Goal: Transaction & Acquisition: Book appointment/travel/reservation

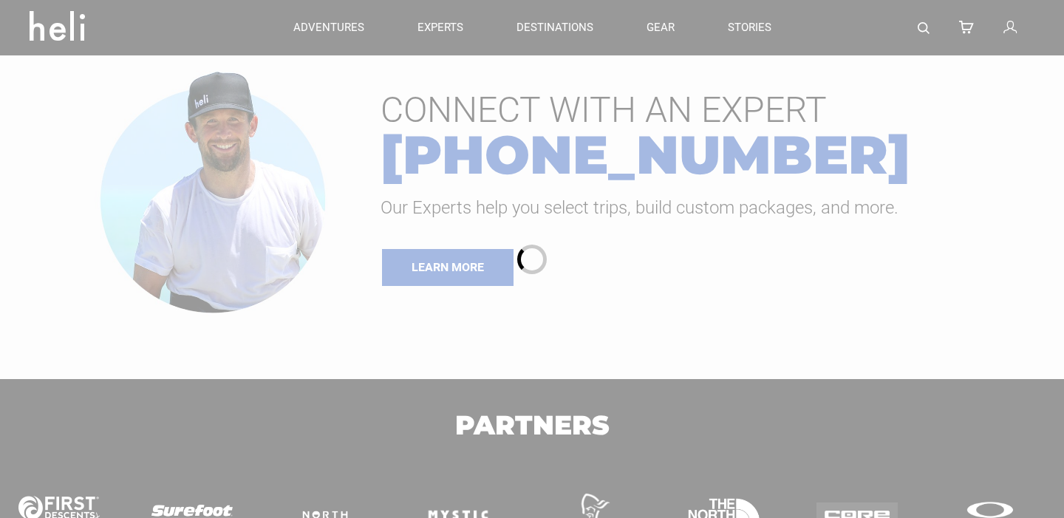
type input "Heli Skiing"
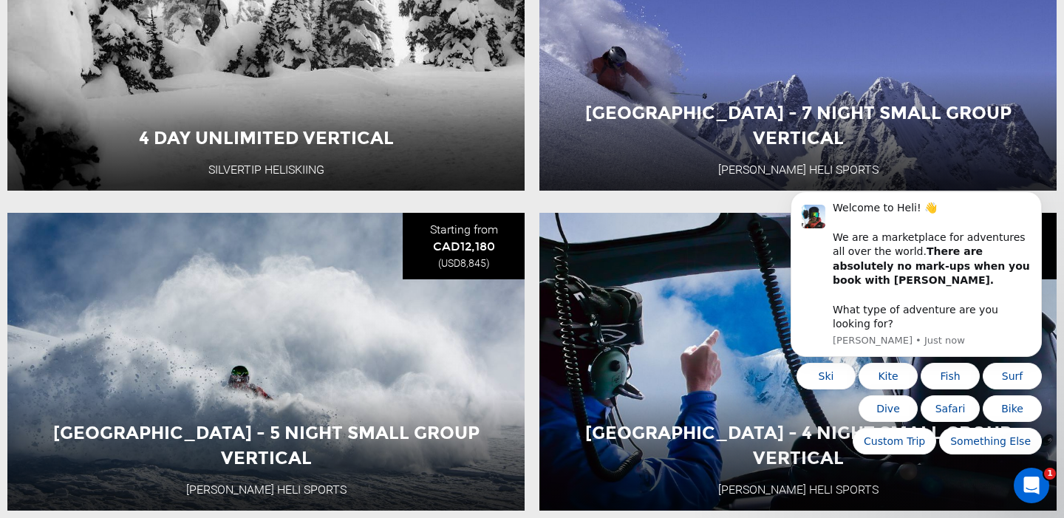
scroll to position [2916, 0]
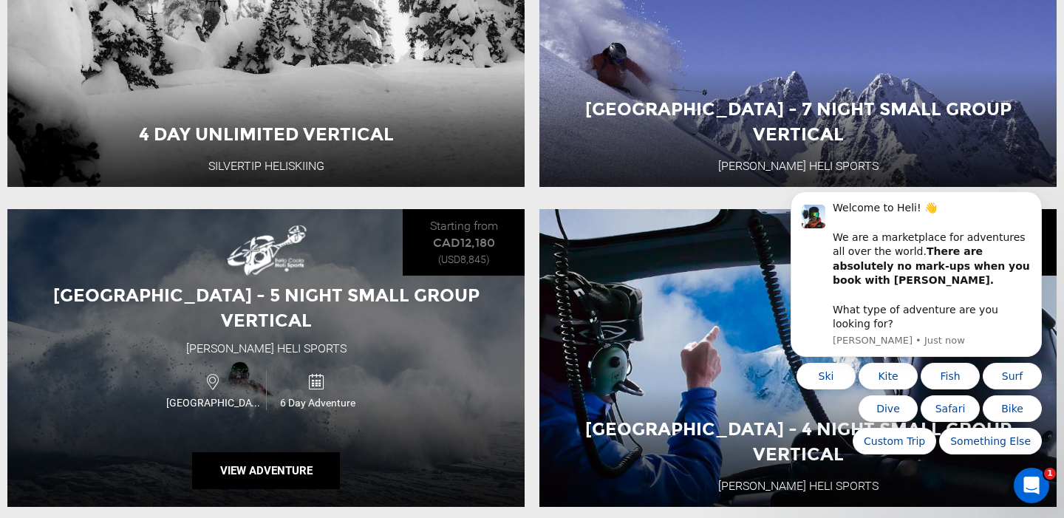
click at [499, 333] on div "[GEOGRAPHIC_DATA] - 5 Night Small Group Vertical" at bounding box center [265, 308] width 517 height 51
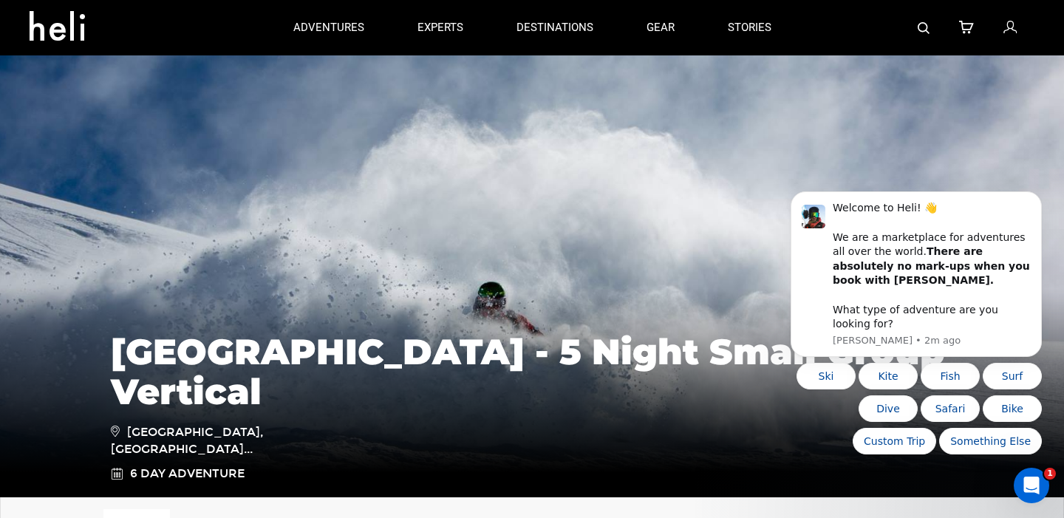
type input "Heli Skiing"
